Goal: Transaction & Acquisition: Obtain resource

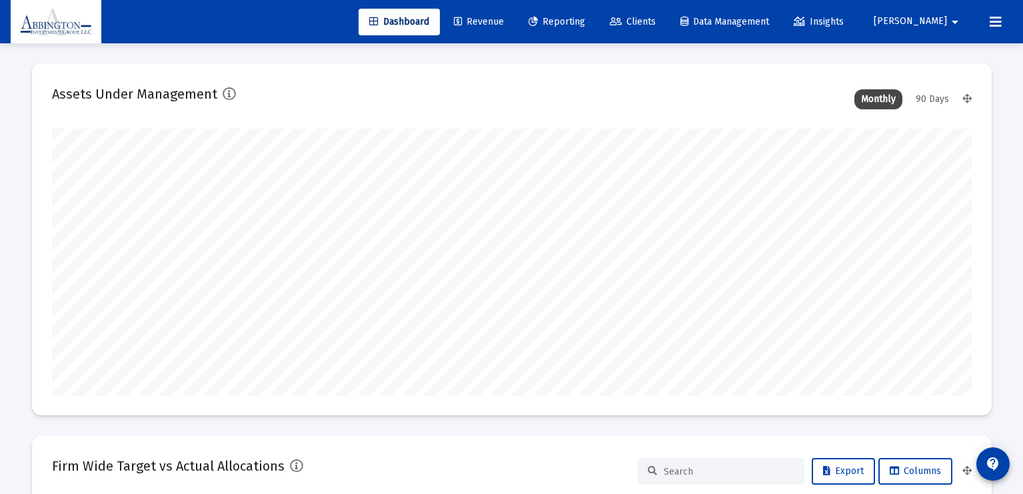
scroll to position [267, 920]
click at [585, 23] on span "Reporting" at bounding box center [556, 21] width 57 height 11
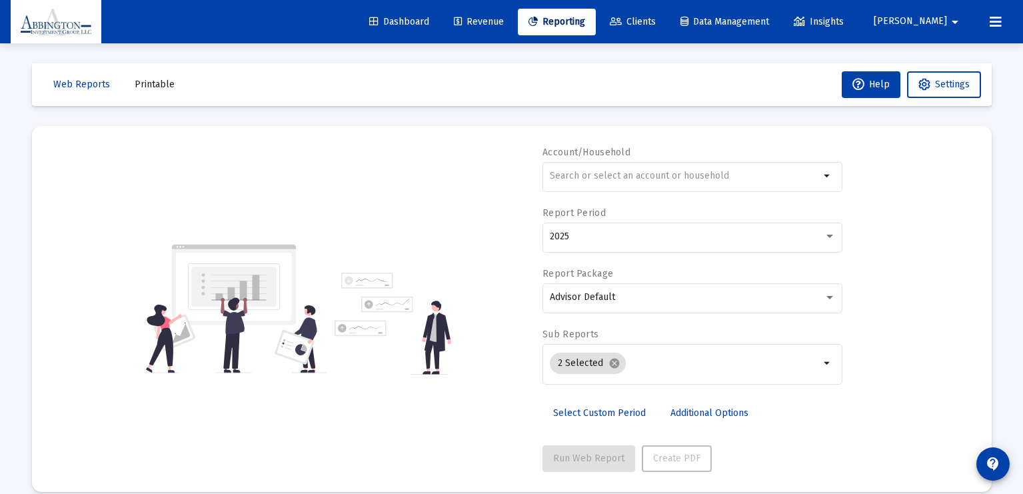
click at [503, 26] on span "Revenue" at bounding box center [479, 21] width 50 height 11
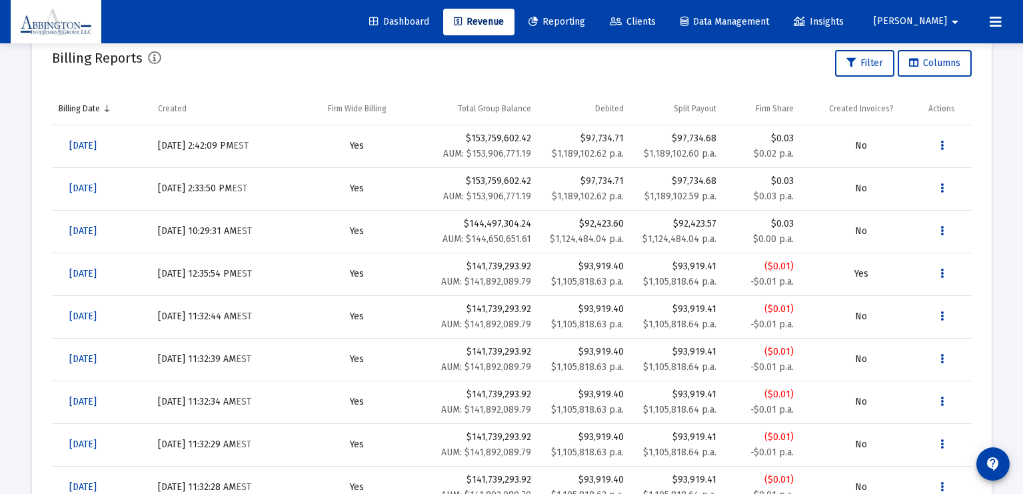
scroll to position [471, 0]
click at [97, 148] on span "[DATE]" at bounding box center [82, 144] width 27 height 11
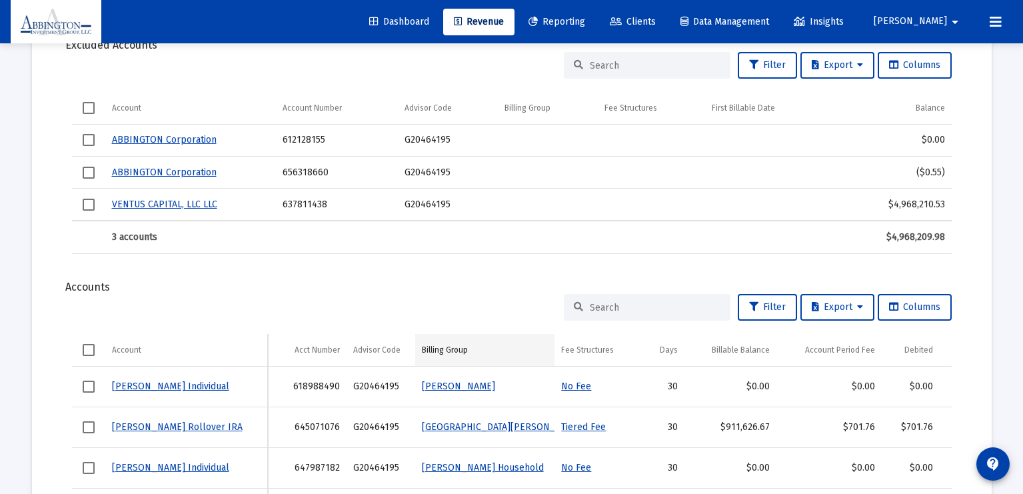
scroll to position [446, 0]
click at [645, 304] on input at bounding box center [655, 306] width 131 height 11
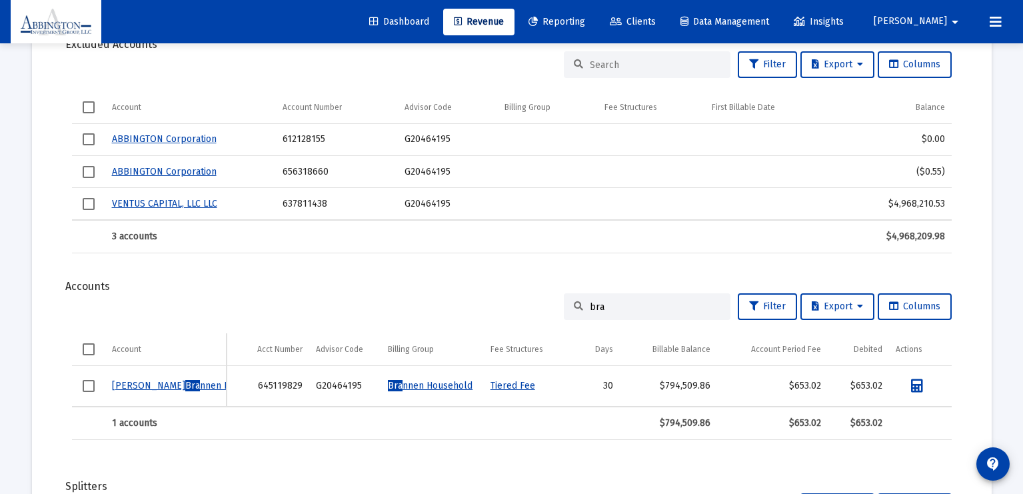
drag, startPoint x: 604, startPoint y: 312, endPoint x: 551, endPoint y: 301, distance: 53.7
click at [551, 301] on div "bra Filter Export Columns" at bounding box center [512, 306] width 880 height 27
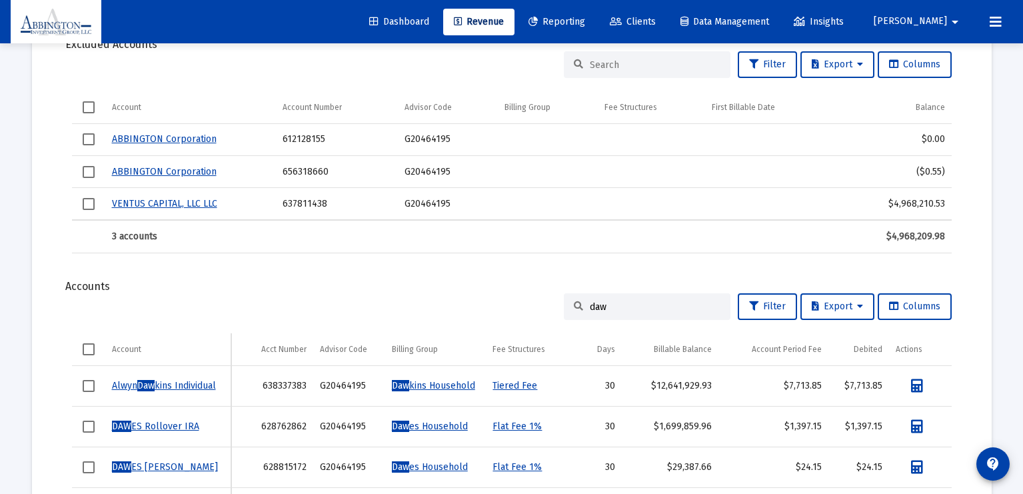
type input "daw"
click at [169, 383] on link "[PERSON_NAME] kins Individual" at bounding box center [164, 385] width 104 height 11
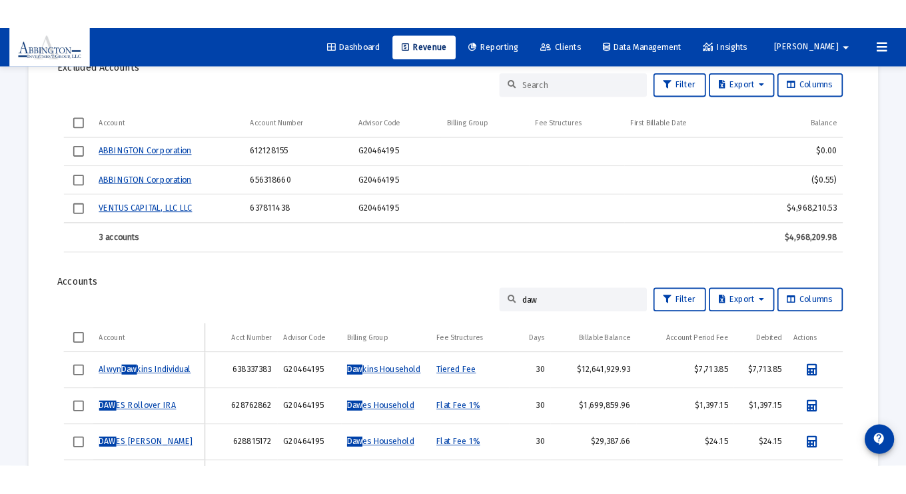
scroll to position [43, 0]
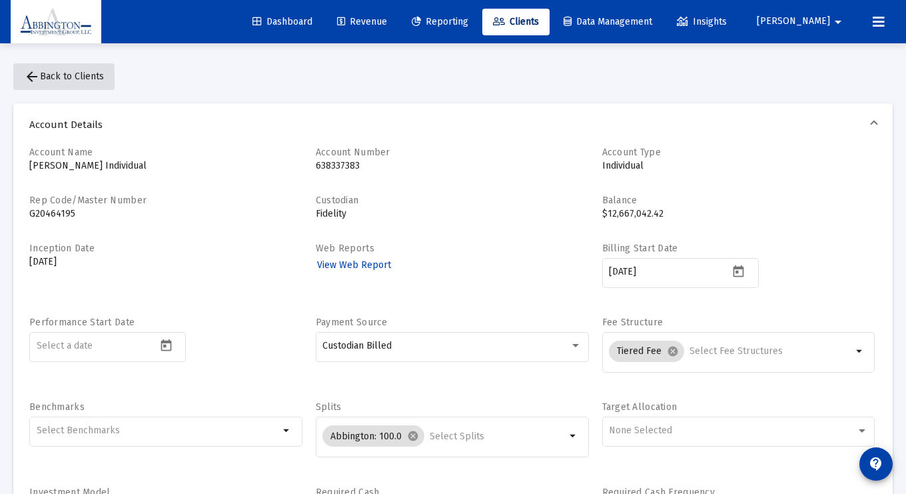
click at [34, 75] on mat-icon "arrow_back" at bounding box center [32, 77] width 16 height 16
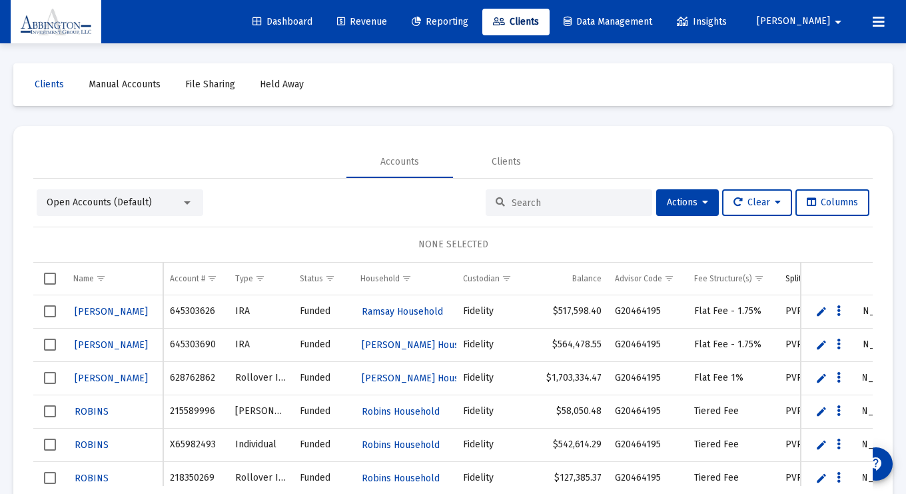
click at [516, 199] on input at bounding box center [577, 202] width 131 height 11
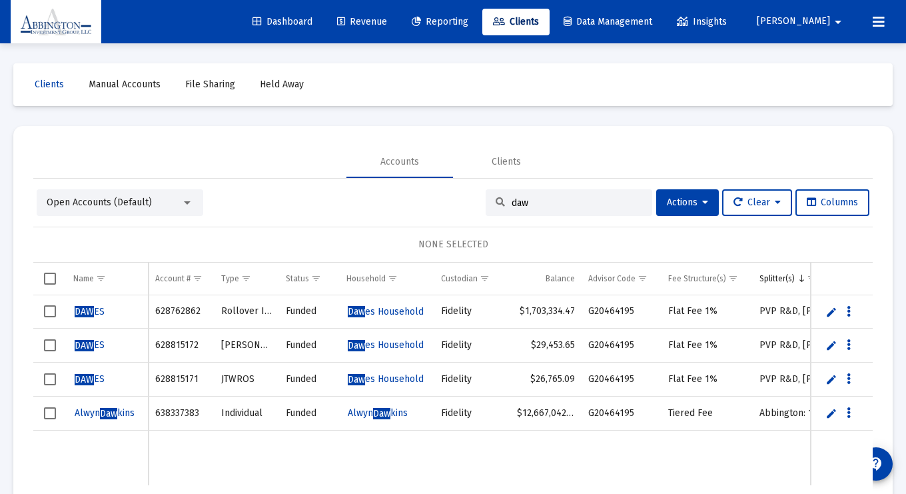
type input "daw"
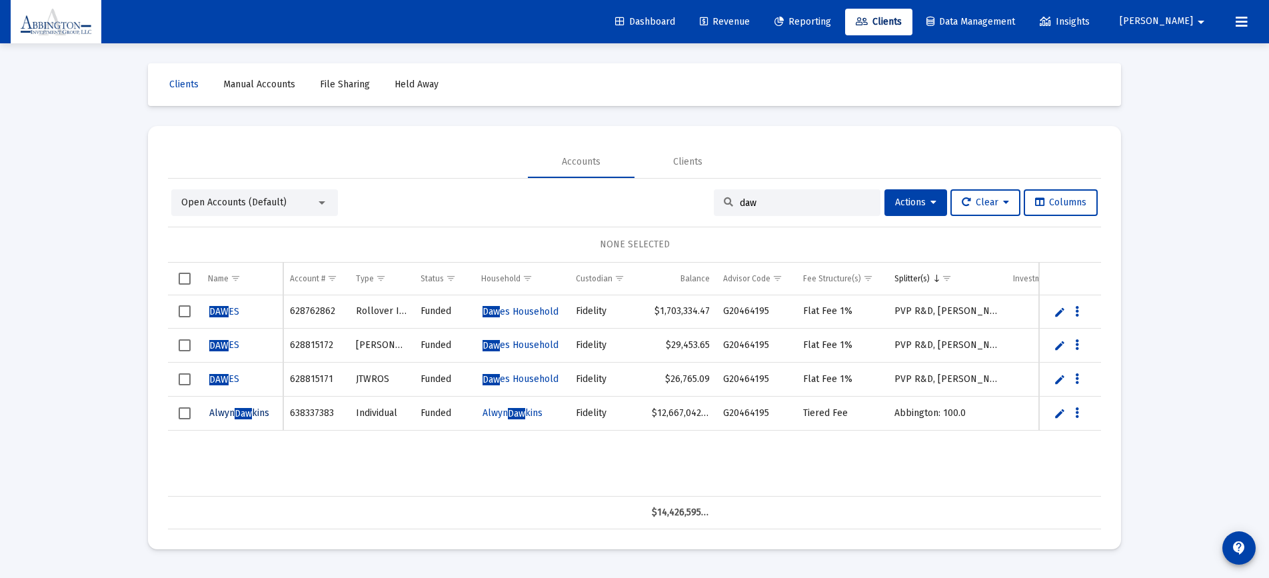
click at [218, 410] on span "[PERSON_NAME] kins" at bounding box center [239, 412] width 60 height 11
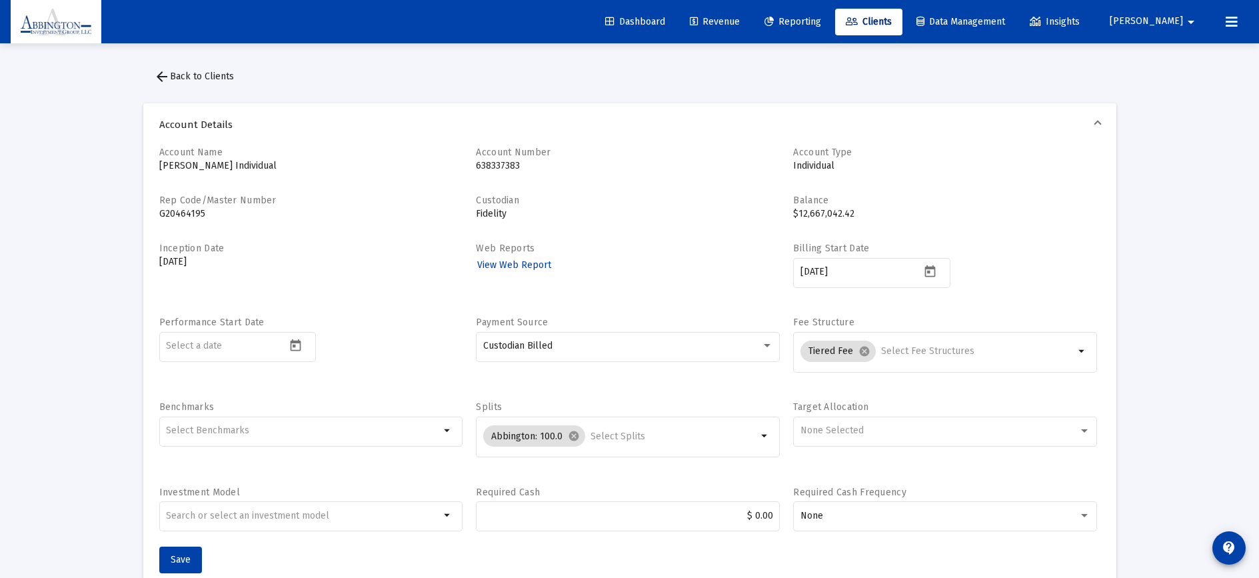
scroll to position [640, 0]
click at [167, 81] on mat-icon "arrow_back" at bounding box center [162, 77] width 16 height 16
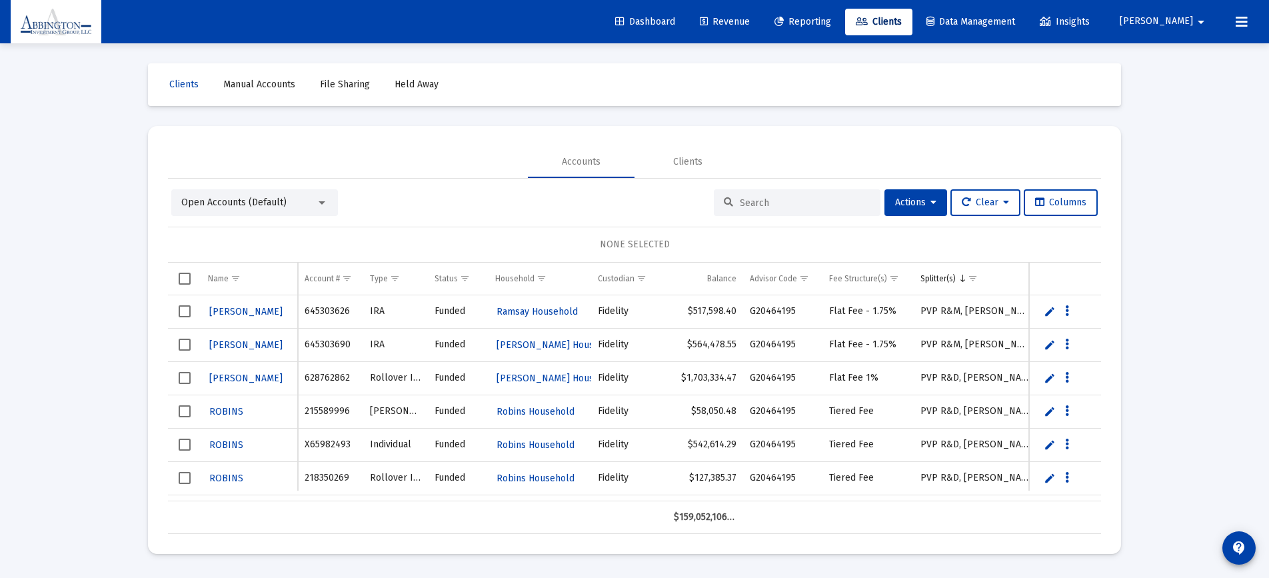
click at [1032, 339] on div "Loading... Clients Manual Accounts File Sharing Held Away Accounts Clients Open…" at bounding box center [634, 289] width 1269 height 578
click at [758, 202] on input at bounding box center [805, 202] width 131 height 11
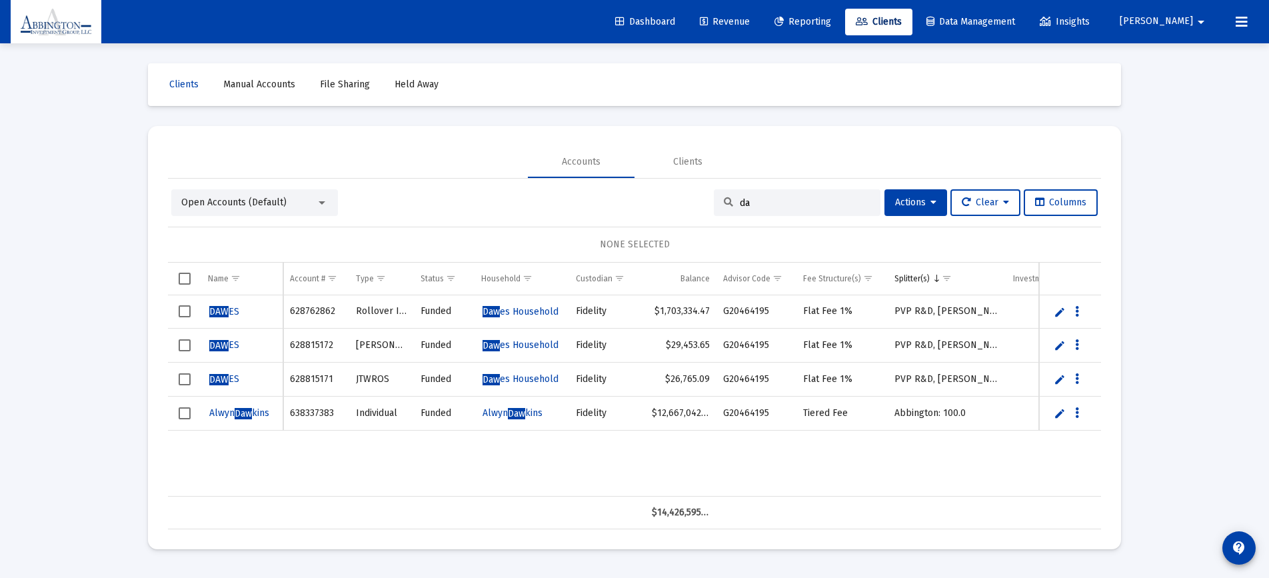
type input "d"
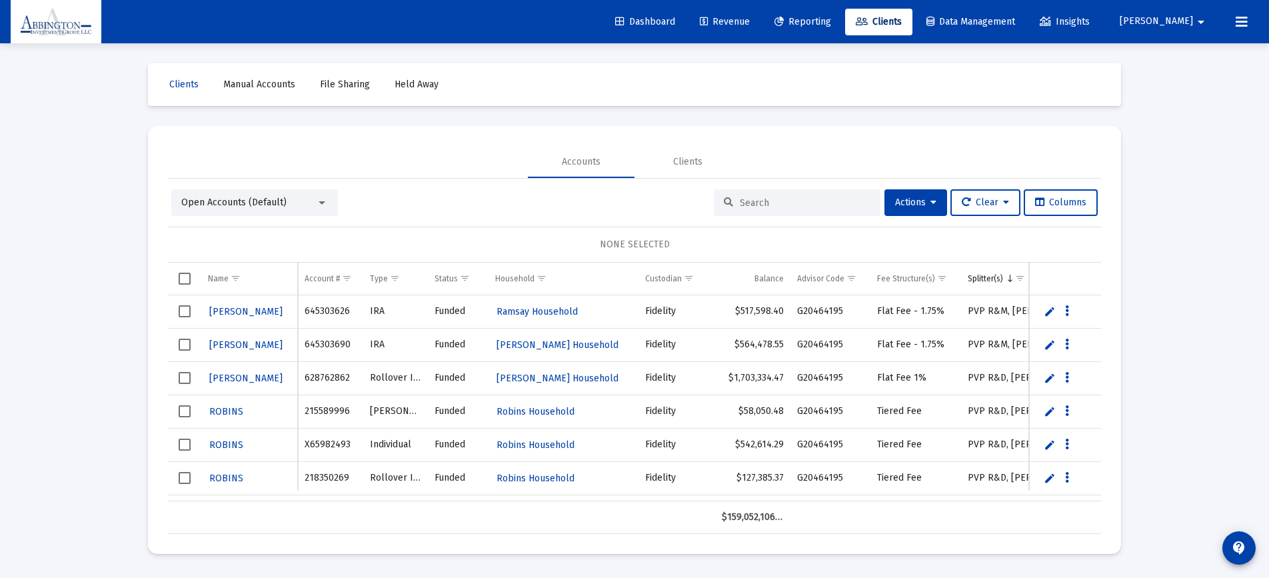
click at [1032, 218] on div "Loading... Clients Manual Accounts File Sharing Held Away Accounts Clients Open…" at bounding box center [634, 289] width 1269 height 578
click at [750, 18] on span "Revenue" at bounding box center [725, 21] width 50 height 11
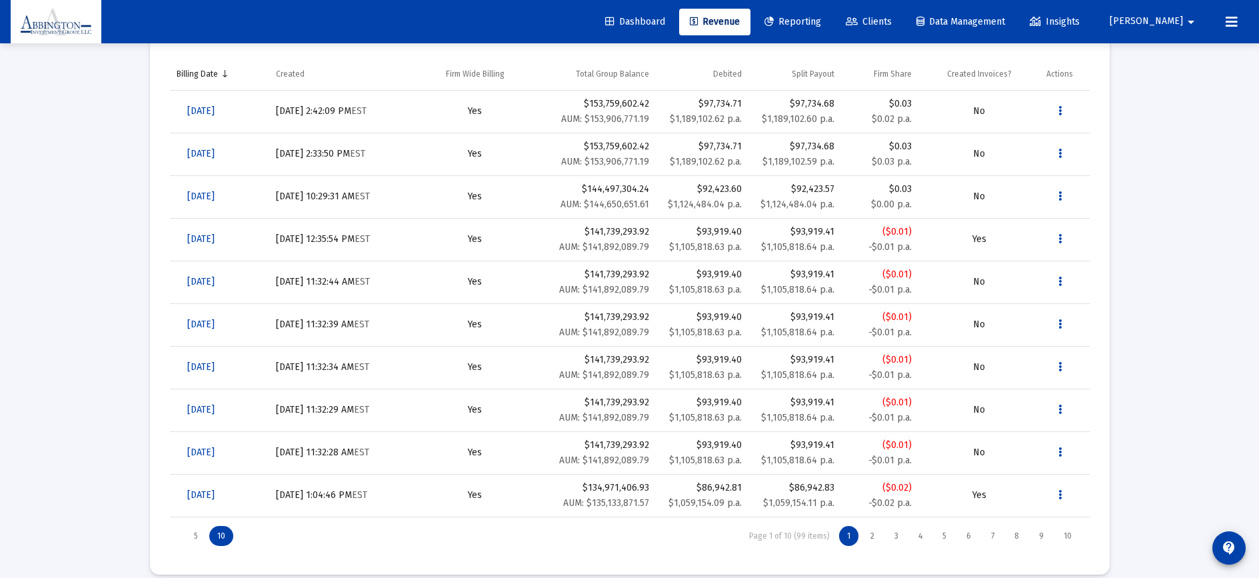
scroll to position [502, 0]
click at [215, 117] on span "[DATE]" at bounding box center [200, 113] width 27 height 11
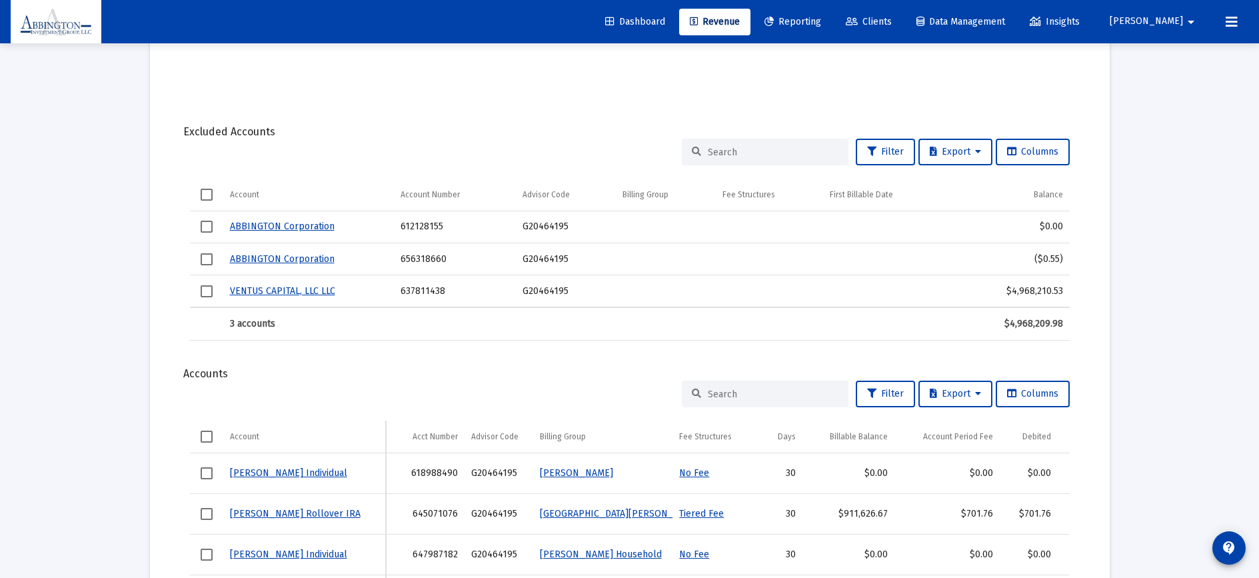
scroll to position [359, 0]
click at [745, 391] on input at bounding box center [773, 393] width 131 height 11
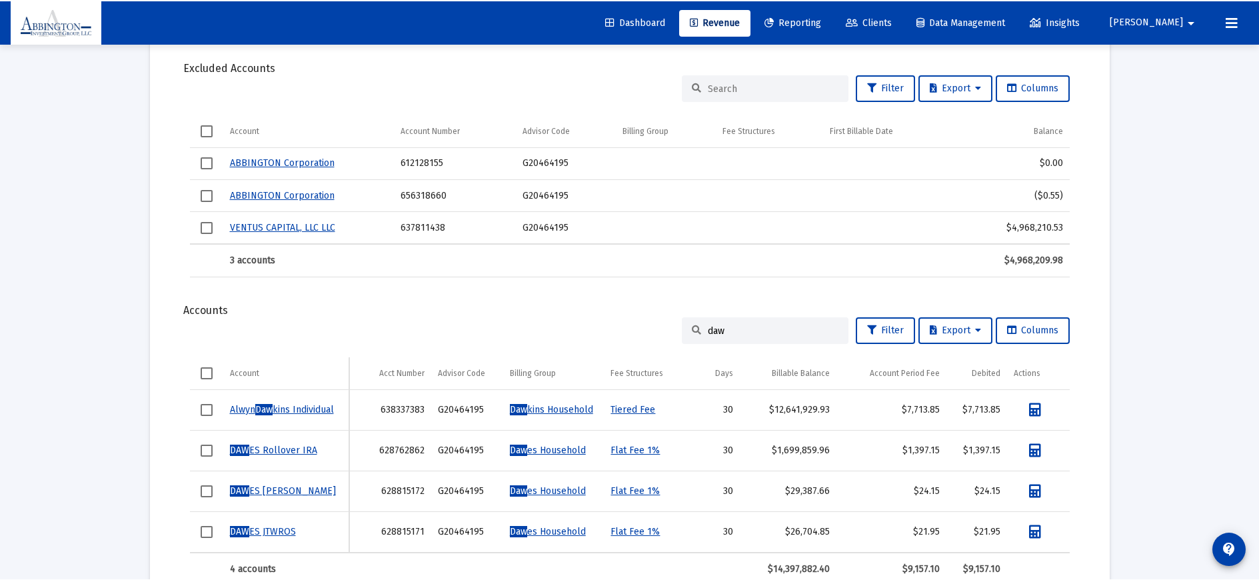
scroll to position [427, 0]
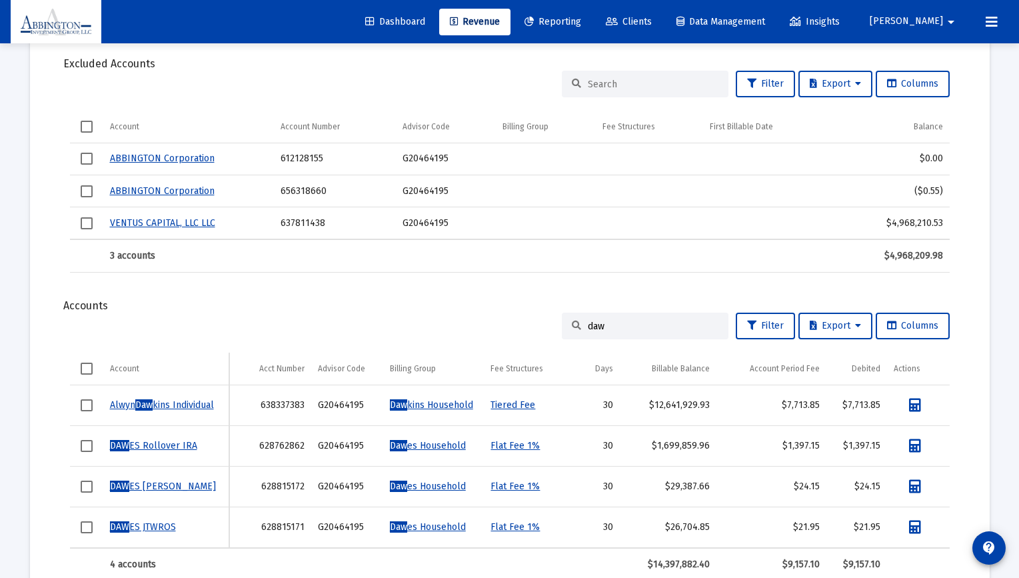
drag, startPoint x: 608, startPoint y: 327, endPoint x: 582, endPoint y: 324, distance: 26.9
click at [588, 324] on input "daw" at bounding box center [653, 326] width 131 height 11
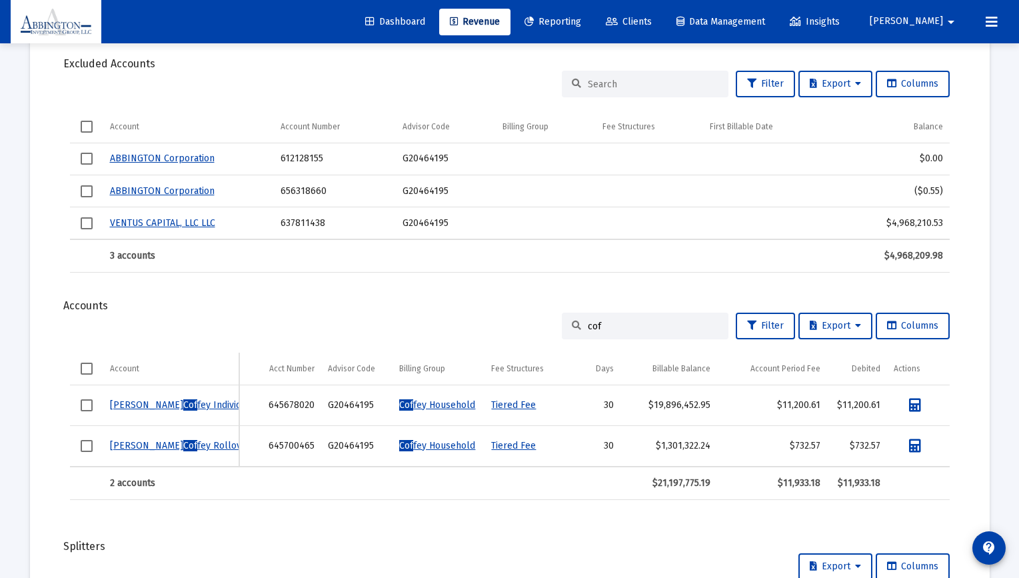
type input "cof"
drag, startPoint x: 597, startPoint y: 327, endPoint x: 585, endPoint y: 327, distance: 12.0
click at [588, 328] on input "cof" at bounding box center [653, 326] width 131 height 11
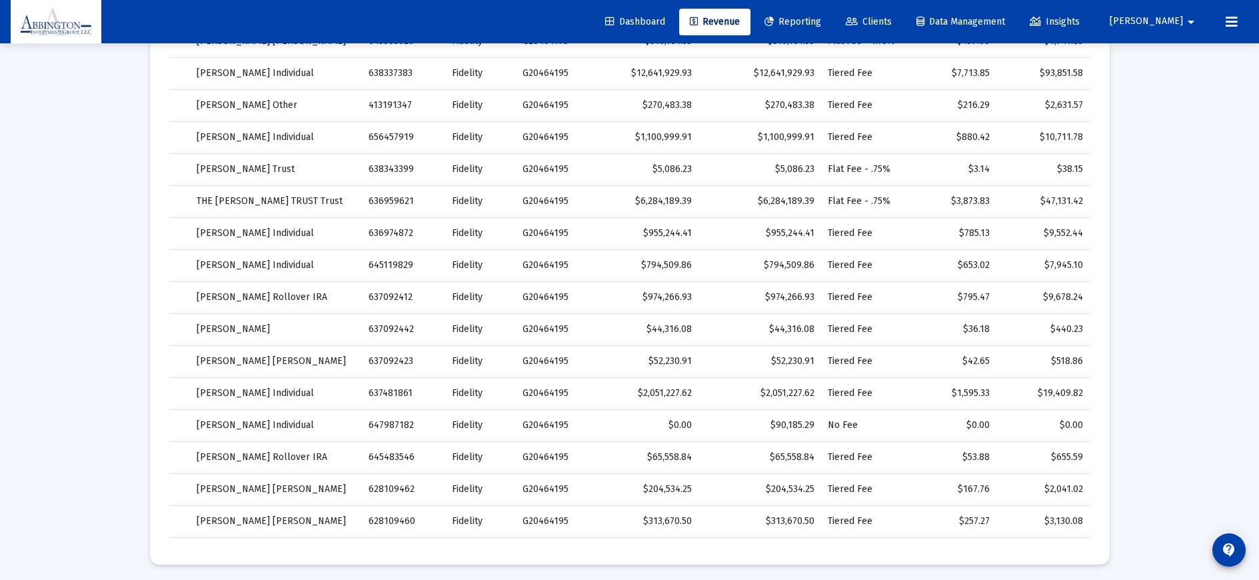
scroll to position [1346, 0]
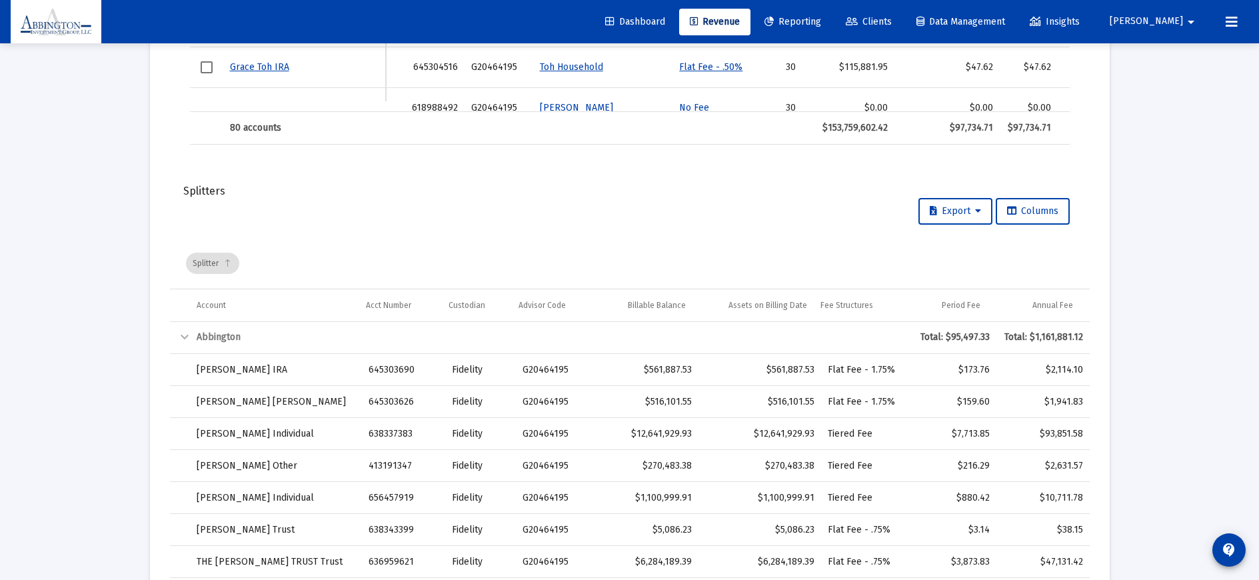
click at [182, 336] on div "Collapse" at bounding box center [185, 337] width 16 height 16
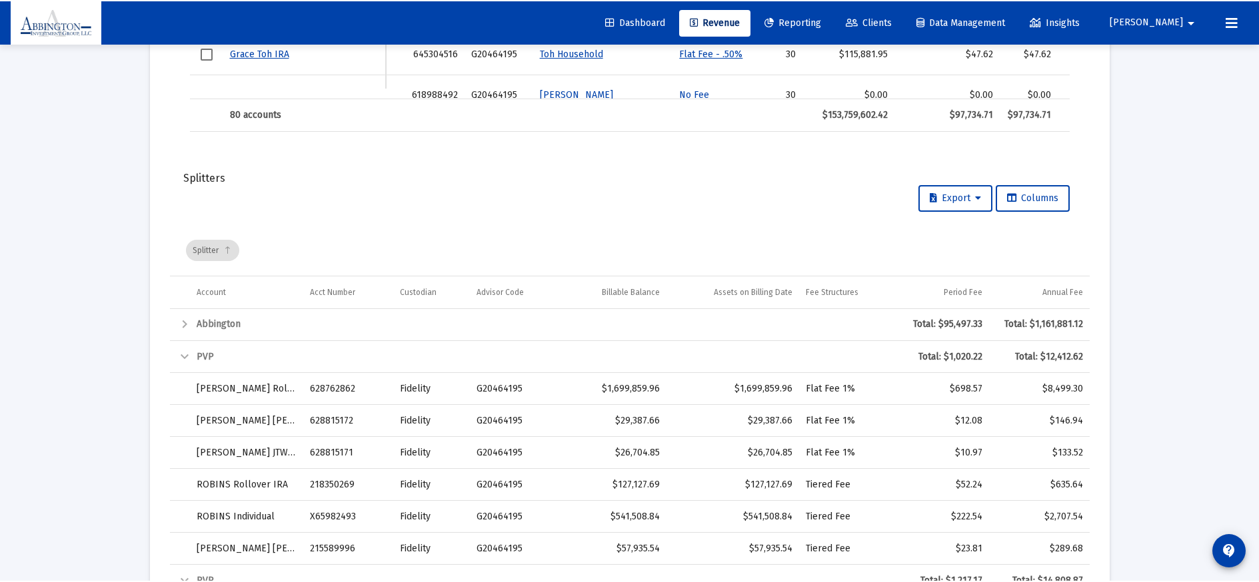
scroll to position [968, 0]
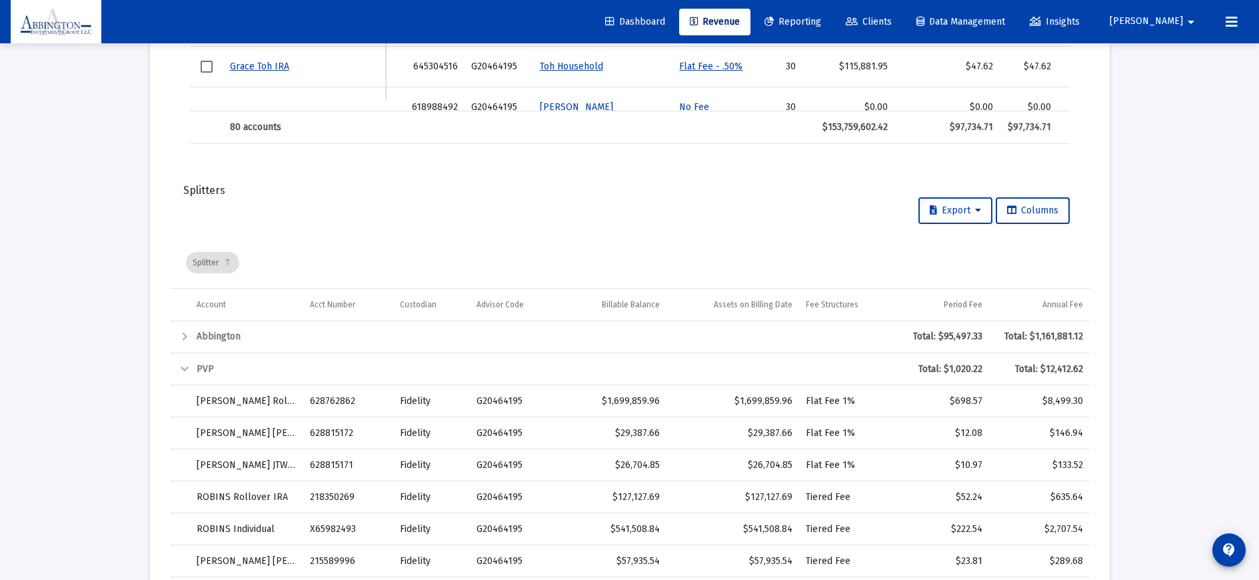
click at [184, 337] on div "Expand" at bounding box center [185, 337] width 16 height 16
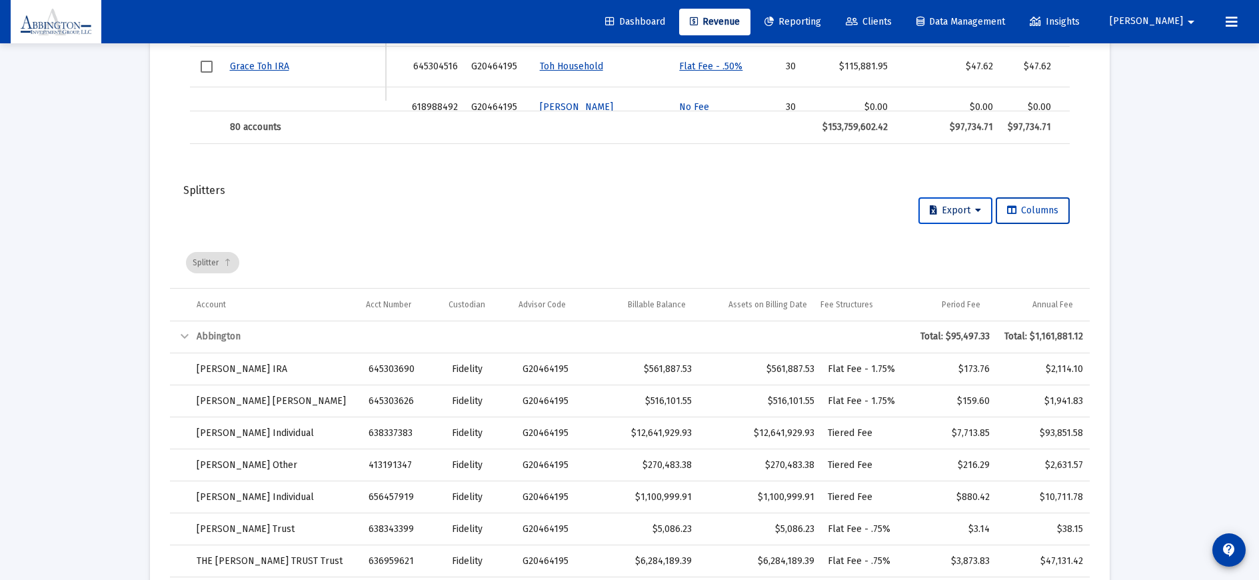
click at [982, 209] on button "Export" at bounding box center [955, 210] width 74 height 27
click at [982, 249] on button "Export All Rows" at bounding box center [958, 245] width 90 height 32
